Goal: Transaction & Acquisition: Purchase product/service

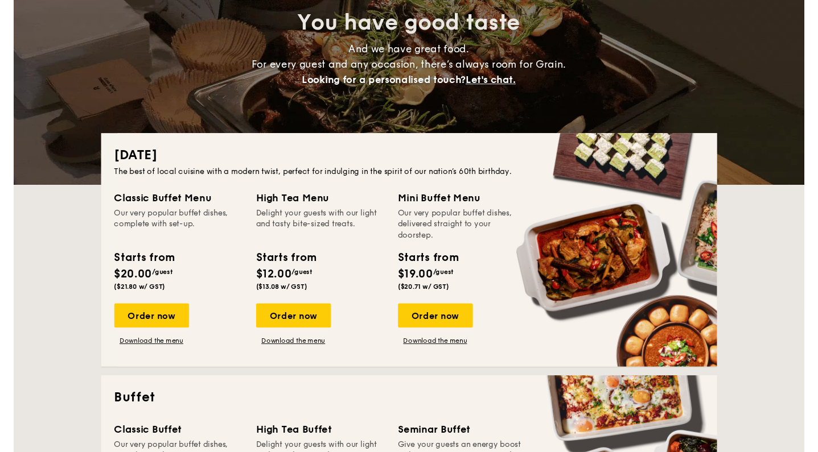
scroll to position [127, 0]
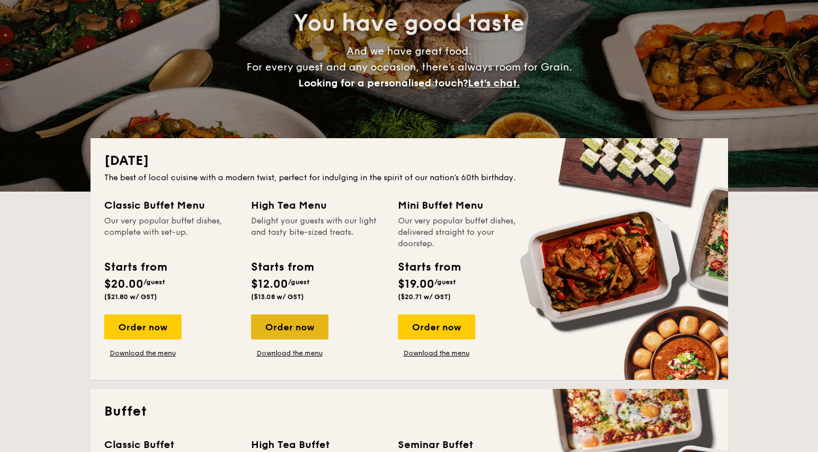
click at [309, 331] on div "Order now" at bounding box center [289, 327] width 77 height 25
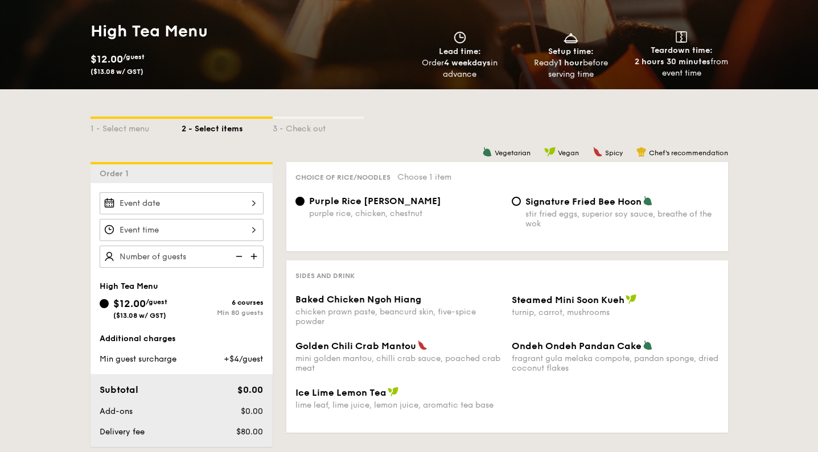
scroll to position [159, 0]
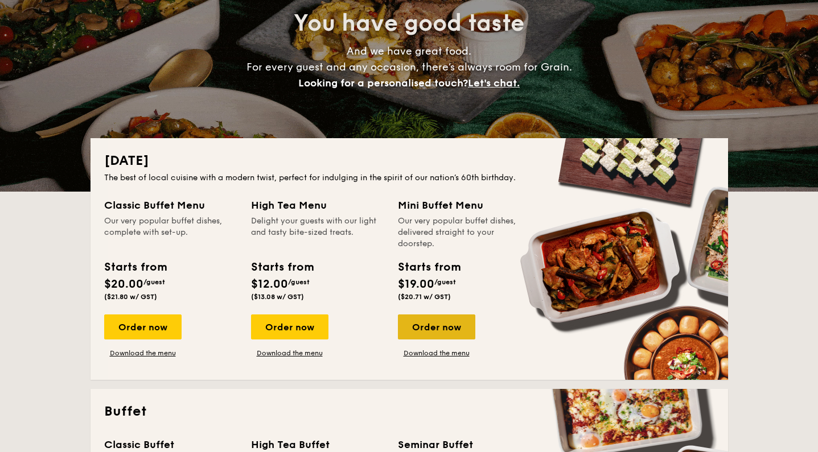
click at [435, 323] on div "Order now" at bounding box center [436, 327] width 77 height 25
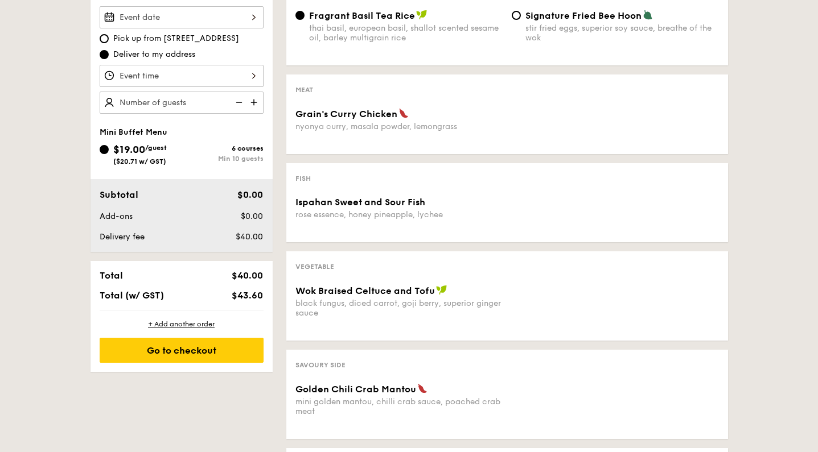
scroll to position [345, 0]
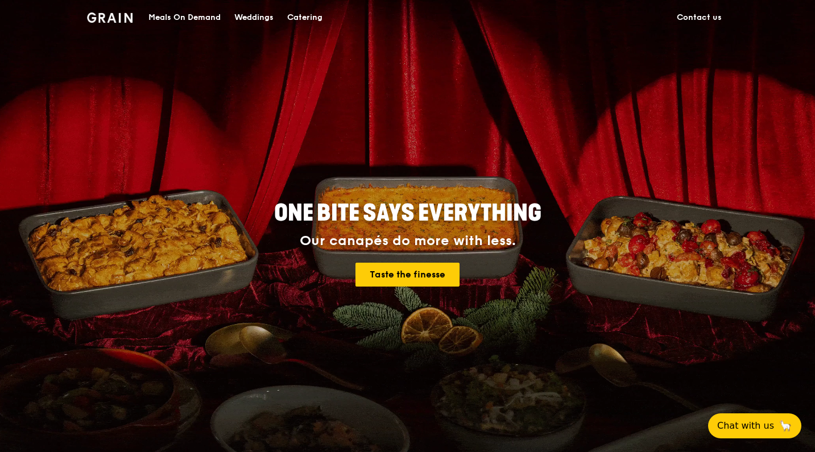
click at [306, 11] on div "Catering" at bounding box center [304, 18] width 35 height 34
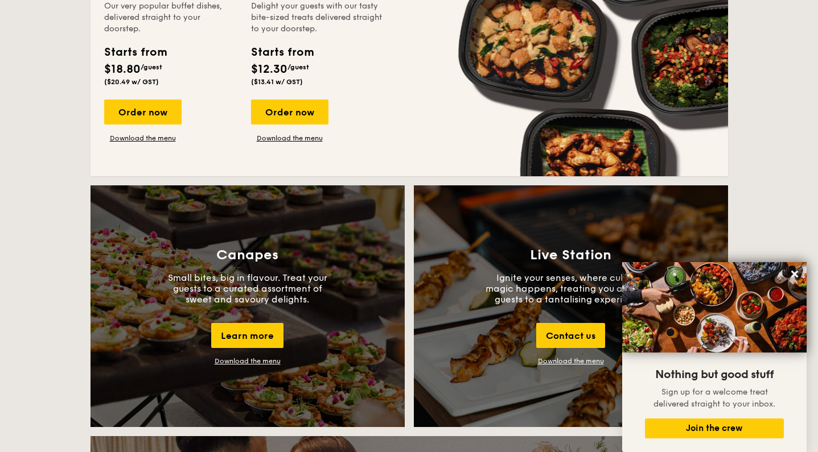
scroll to position [1086, 0]
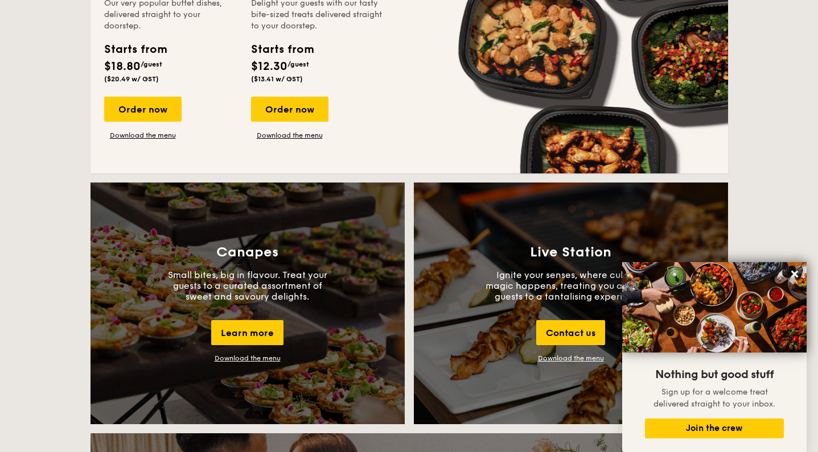
click at [236, 130] on div "Order now Download the menu" at bounding box center [170, 118] width 133 height 43
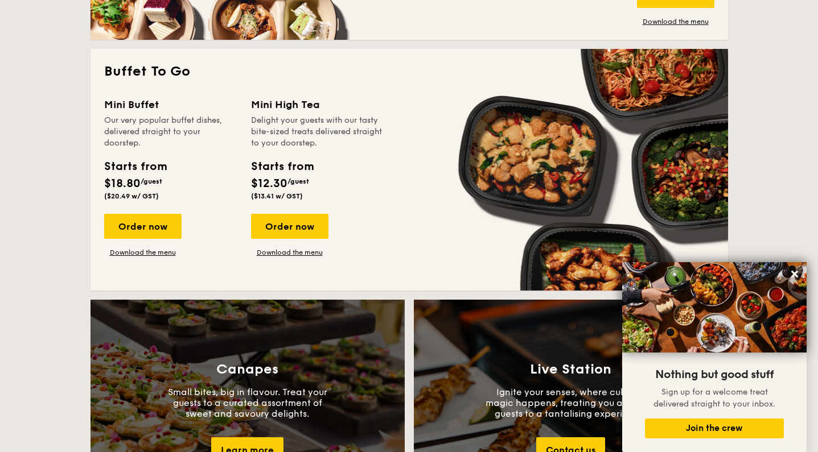
scroll to position [955, 0]
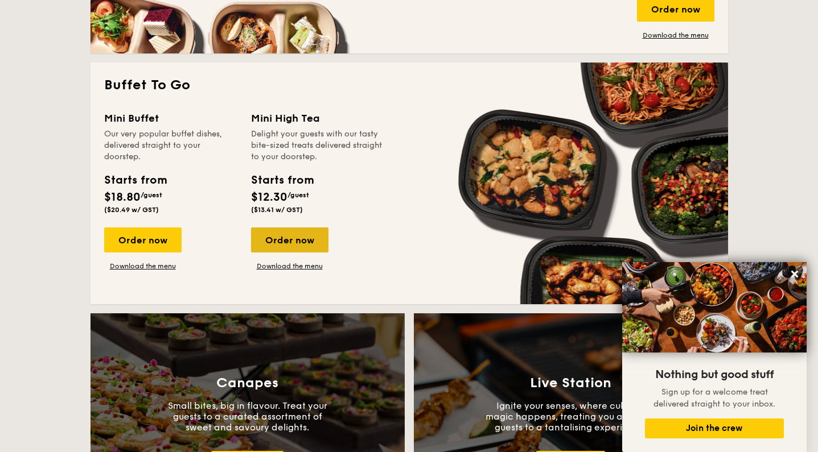
click at [296, 242] on div "Order now" at bounding box center [289, 240] width 77 height 25
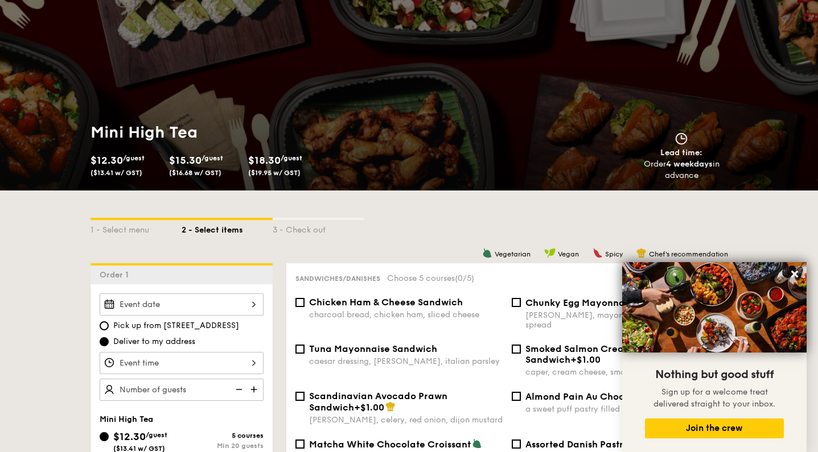
scroll to position [59, 0]
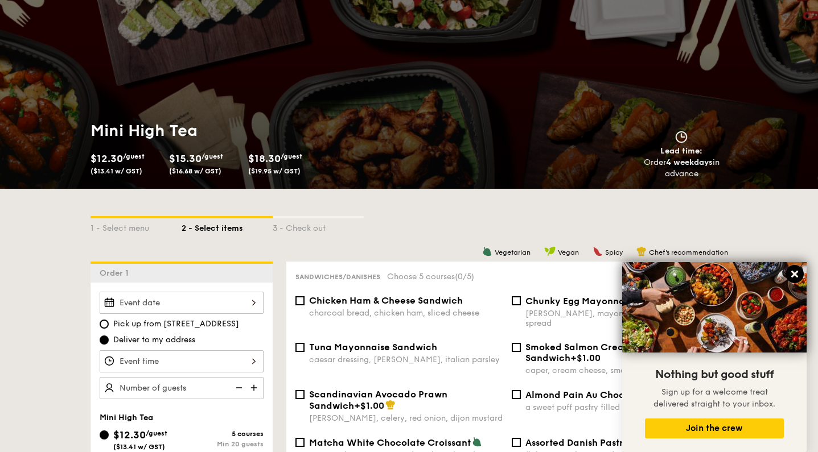
click at [799, 279] on icon at bounding box center [794, 274] width 10 height 10
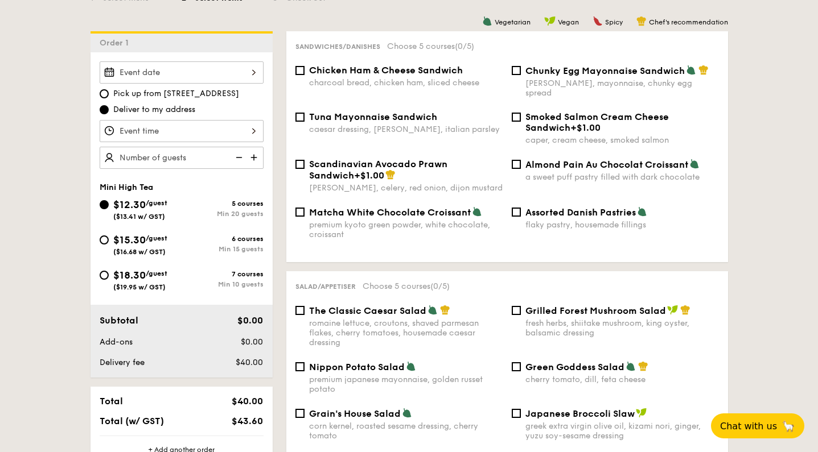
scroll to position [290, 0]
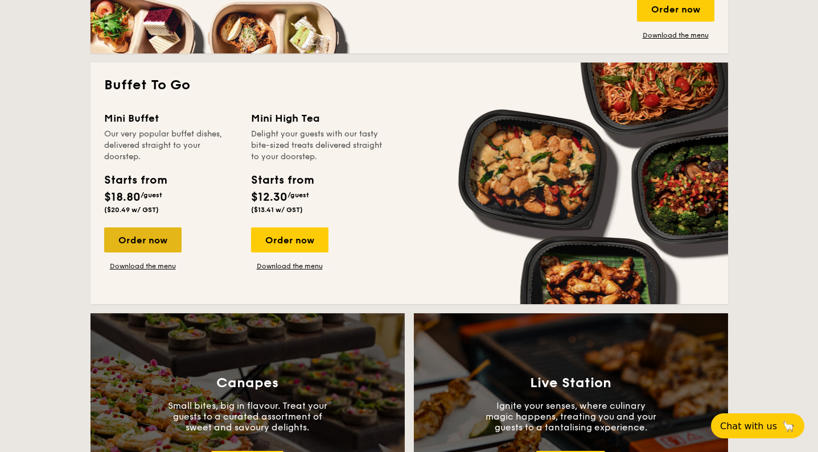
click at [160, 244] on div "Order now" at bounding box center [142, 240] width 77 height 25
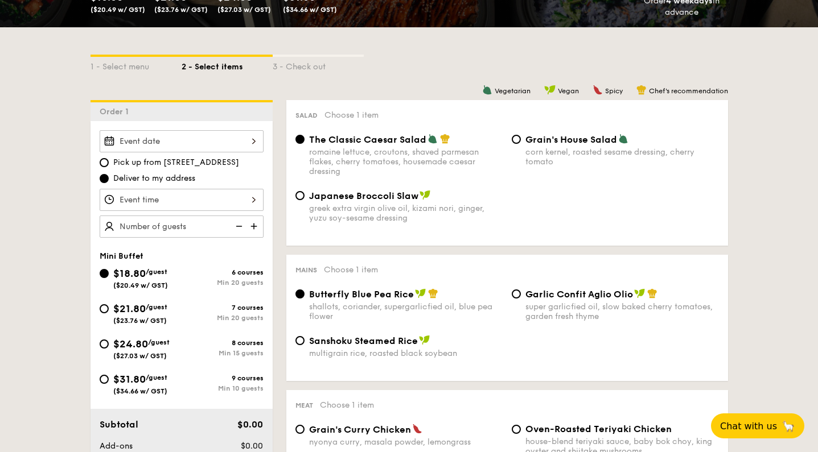
scroll to position [223, 0]
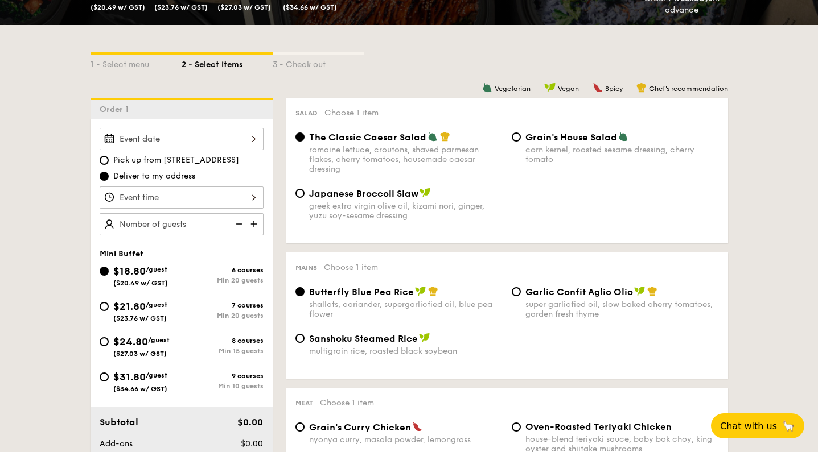
click at [229, 384] on div "Min 10 guests" at bounding box center [223, 386] width 82 height 8
click at [109, 382] on input "$31.80 /guest ($34.66 w/ GST) 9 courses Min 10 guests" at bounding box center [104, 377] width 9 height 9
radio input "true"
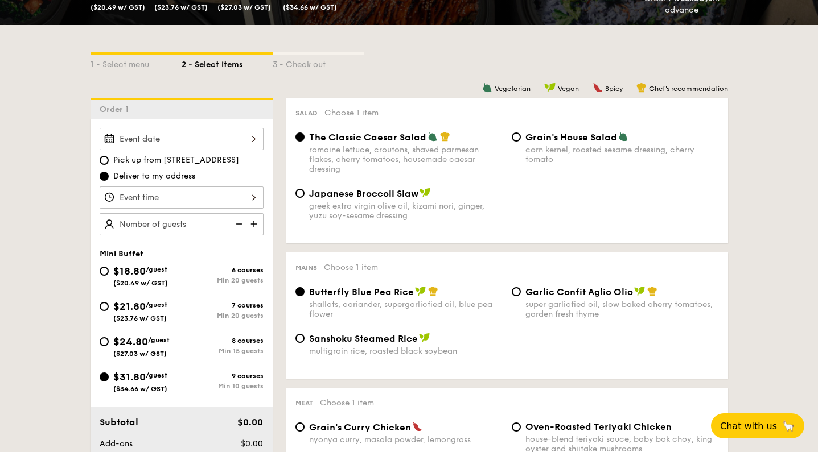
radio input "false"
radio input "true"
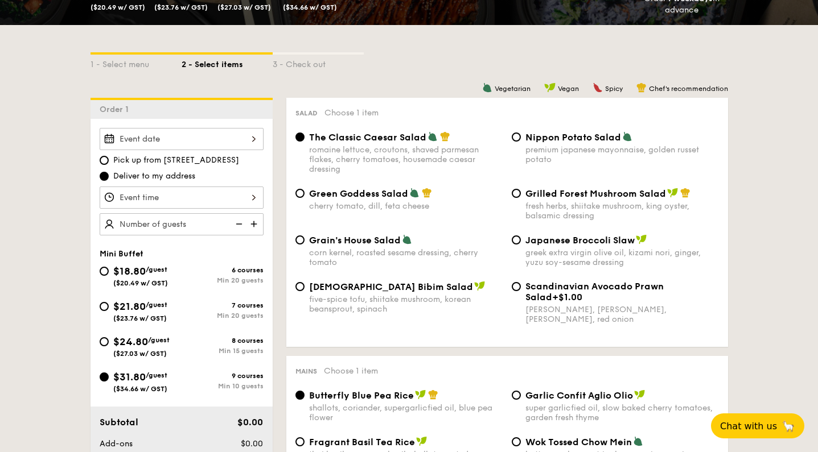
click at [242, 352] on div "Min 15 guests" at bounding box center [223, 351] width 82 height 8
click at [109, 347] on input "$24.80 /guest ($27.03 w/ GST) 8 courses Min 15 guests" at bounding box center [104, 341] width 9 height 9
radio input "true"
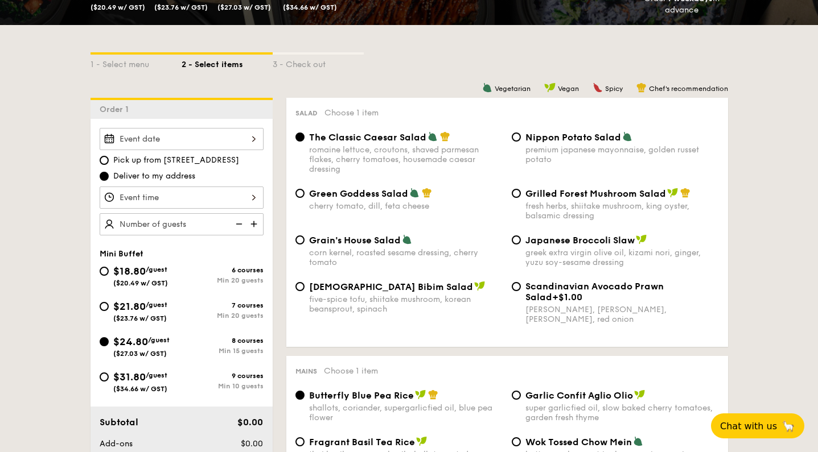
radio input "true"
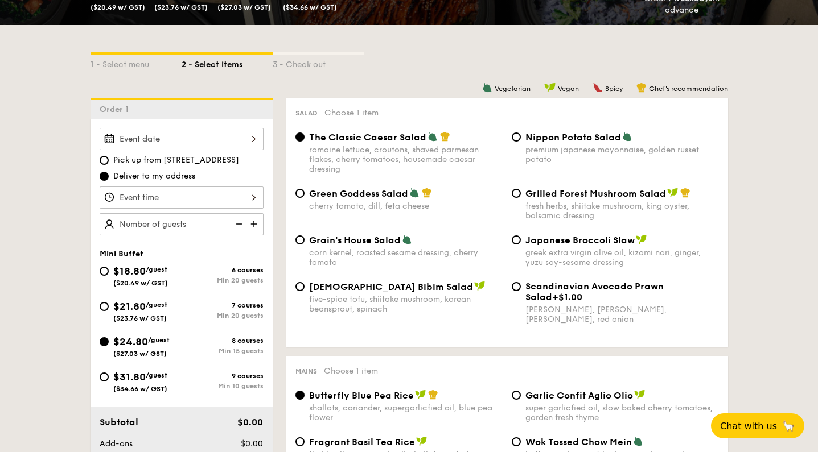
radio input "true"
